Goal: Transaction & Acquisition: Purchase product/service

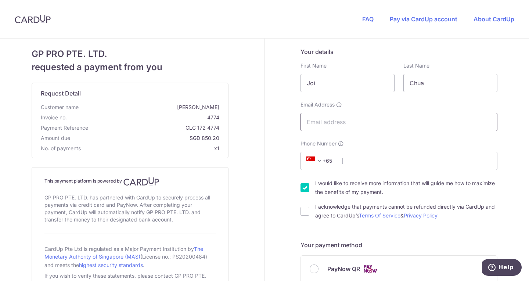
click at [315, 126] on input "Email Address" at bounding box center [399, 122] width 197 height 18
type input "[EMAIL_ADDRESS][DOMAIN_NAME]"
click at [360, 163] on input "Phone Number" at bounding box center [399, 161] width 197 height 18
type input "93681547"
click at [304, 185] on input "I would like to receive more information that will guide me how to maximize the…" at bounding box center [305, 187] width 9 height 9
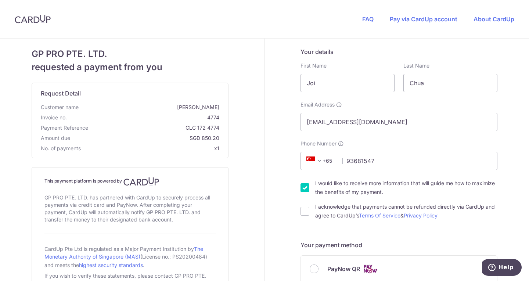
checkbox input "false"
click at [301, 215] on input "I acknowledge that payments cannot be refunded directly via CardUp and agree to…" at bounding box center [305, 211] width 9 height 9
checkbox input "true"
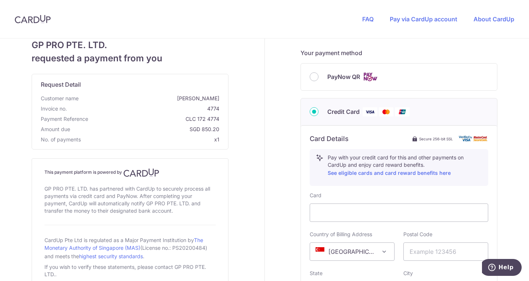
scroll to position [196, 0]
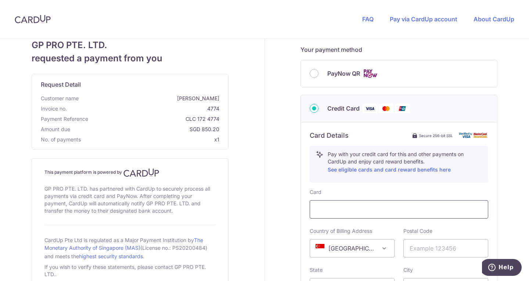
click at [330, 215] on div at bounding box center [399, 209] width 179 height 18
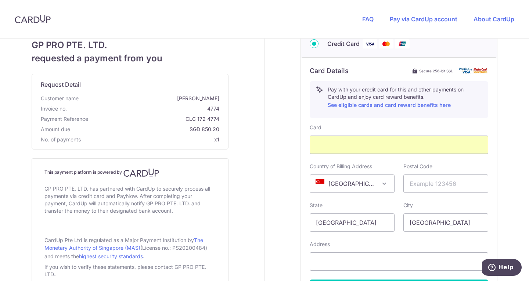
scroll to position [261, 0]
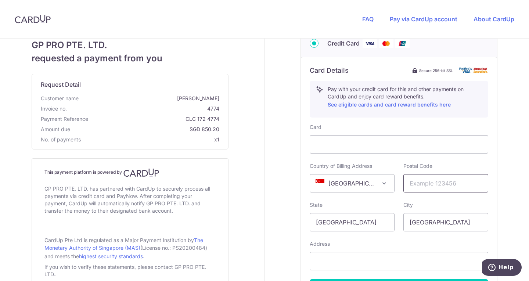
click at [409, 180] on input "text" at bounding box center [446, 183] width 85 height 18
type input "238871"
type input "[STREET_ADDRESS]"
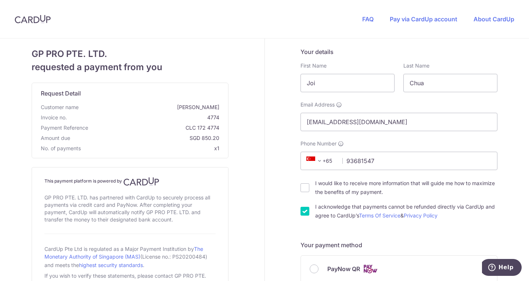
scroll to position [348, 0]
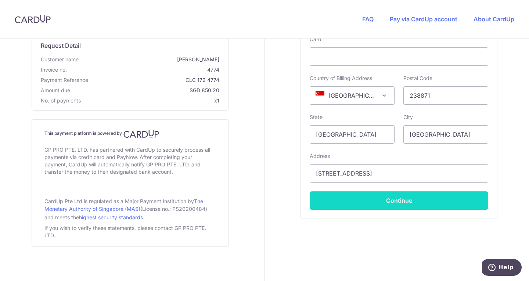
click at [391, 202] on button "Continue" at bounding box center [399, 201] width 179 height 18
type input "**** 9888"
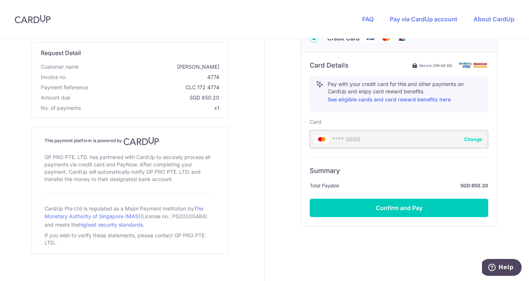
scroll to position [273, 0]
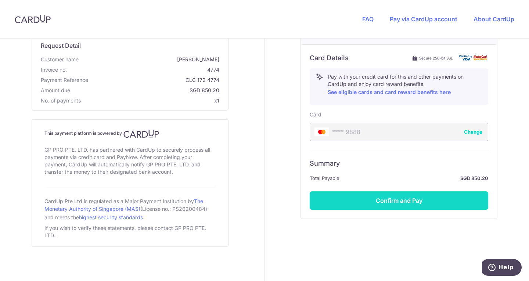
click at [394, 196] on button "Confirm and Pay" at bounding box center [399, 201] width 179 height 18
